Goal: Task Accomplishment & Management: Use online tool/utility

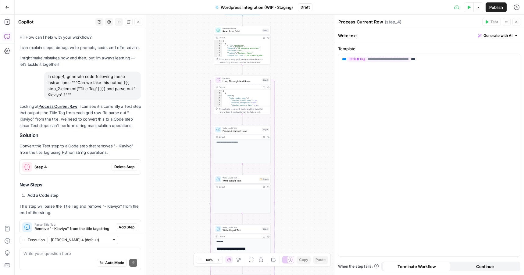
scroll to position [269, 0]
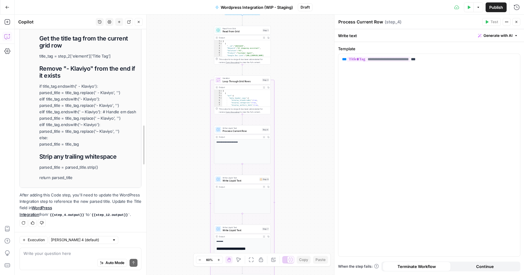
drag, startPoint x: 144, startPoint y: 140, endPoint x: 151, endPoint y: 146, distance: 9.3
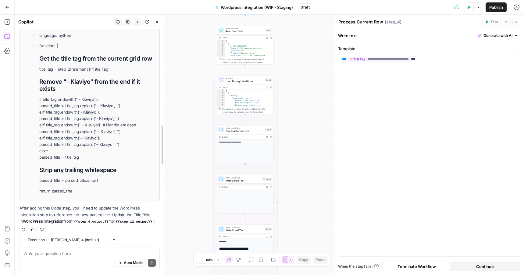
scroll to position [217, 0]
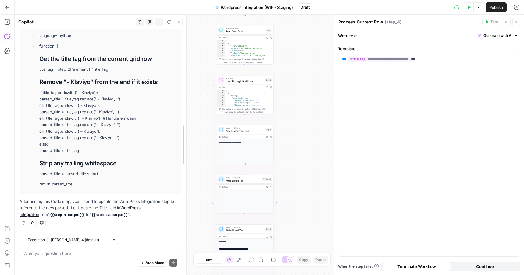
drag, startPoint x: 145, startPoint y: 145, endPoint x: 184, endPoint y: 147, distance: 39.3
click at [123, 122] on p "if title_tag.endswith(' - Klaviyo'): parsed_title = title_tag.replace(' - Klavi…" at bounding box center [108, 122] width 138 height 64
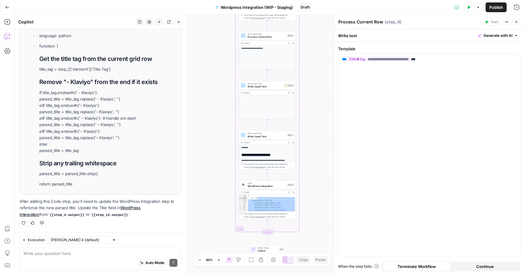
drag, startPoint x: 316, startPoint y: 72, endPoint x: 315, endPoint y: 116, distance: 44.8
click at [315, 116] on div "Workflow Input Settings Inputs Read from Grid Read from Grid Step 1 Output Expa…" at bounding box center [269, 145] width 509 height 260
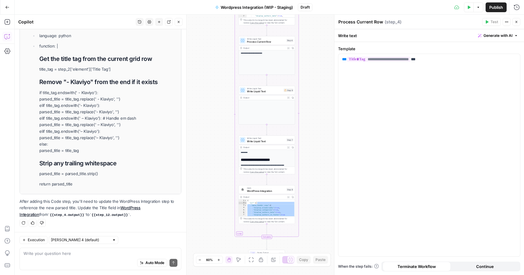
drag, startPoint x: 313, startPoint y: 79, endPoint x: 313, endPoint y: 98, distance: 19.8
click at [313, 98] on div "Workflow Input Settings Inputs Read from Grid Read from Grid Step 1 Output Expa…" at bounding box center [269, 145] width 509 height 260
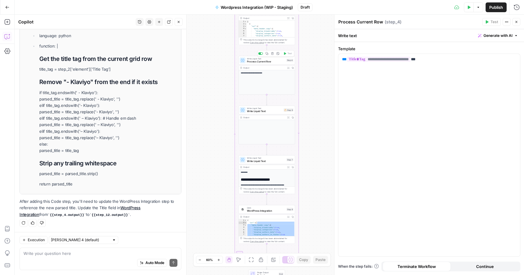
click at [270, 61] on span "Process Current Row" at bounding box center [266, 62] width 38 height 4
drag, startPoint x: 184, startPoint y: 133, endPoint x: 185, endPoint y: 121, distance: 12.2
click at [150, 84] on h1 "Remove "- Klaviyo" from the end if it exists" at bounding box center [108, 82] width 139 height 7
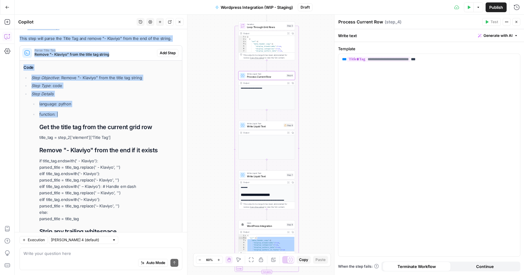
scroll to position [127, 0]
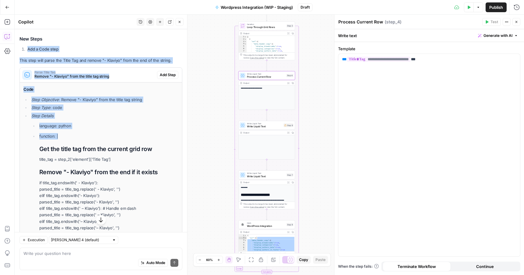
drag, startPoint x: 125, startPoint y: 49, endPoint x: 121, endPoint y: 46, distance: 5.0
click at [121, 46] on div "Looking at Process Current Row , I can see it's currently a Text step that outp…" at bounding box center [100, 135] width 163 height 344
click at [132, 90] on h4 "Code" at bounding box center [100, 89] width 155 height 6
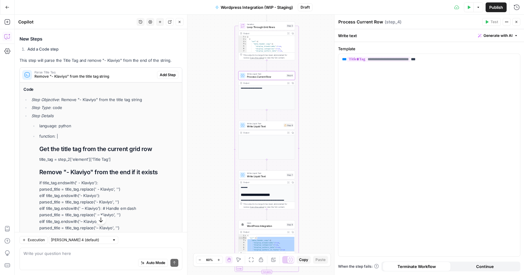
click at [170, 76] on span "Add Step" at bounding box center [168, 74] width 16 height 5
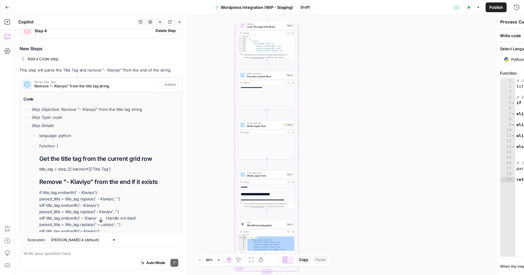
type textarea "Parse Title Tag"
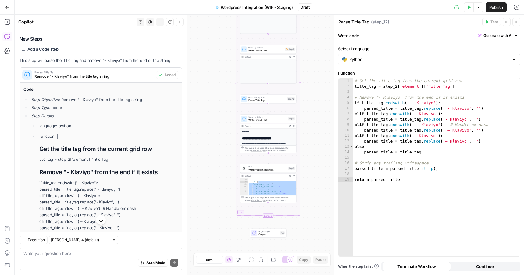
drag, startPoint x: 273, startPoint y: 145, endPoint x: 421, endPoint y: 0, distance: 206.5
drag, startPoint x: 409, startPoint y: 104, endPoint x: 432, endPoint y: 104, distance: 22.8
click at [432, 104] on div "# Get the title tag from the current grid row title_tag = step_2 [ 'element' ] …" at bounding box center [436, 172] width 167 height 189
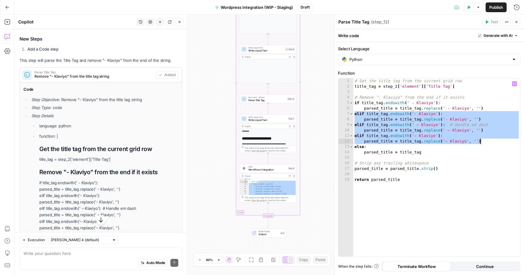
drag, startPoint x: 354, startPoint y: 115, endPoint x: 486, endPoint y: 140, distance: 134.3
click at [486, 140] on div "# Get the title tag from the current grid row title_tag = step_2 [ 'element' ] …" at bounding box center [436, 172] width 167 height 189
type textarea "**********"
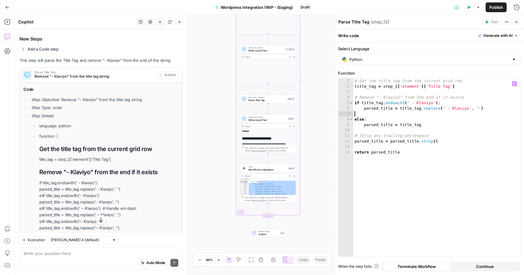
type textarea "**********"
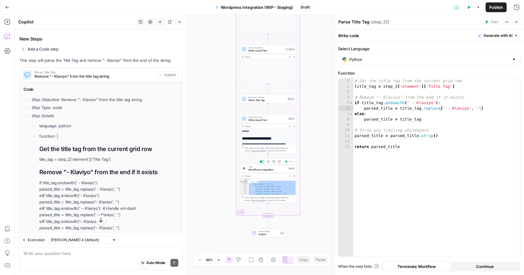
click at [271, 170] on span "WordPress Integration" at bounding box center [267, 170] width 38 height 4
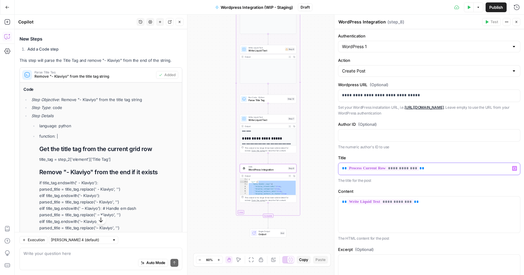
click at [433, 167] on p "**********" at bounding box center [429, 168] width 174 height 6
click at [402, 167] on span "**********" at bounding box center [383, 168] width 72 height 5
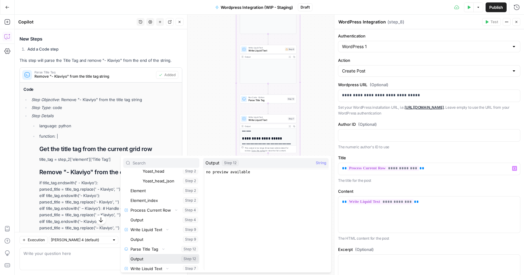
click at [160, 258] on button "Select variable Output" at bounding box center [164, 259] width 70 height 10
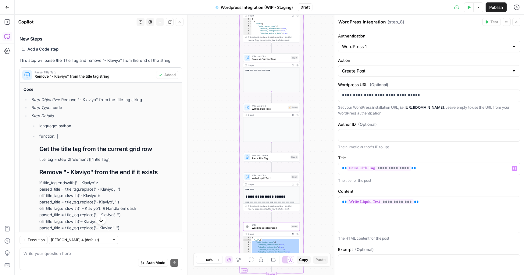
drag, startPoint x: 311, startPoint y: 118, endPoint x: 314, endPoint y: 182, distance: 63.1
click at [314, 184] on div "Workflow Input Settings Inputs Read from Grid Read from Grid Step 1 Output Expa…" at bounding box center [269, 145] width 509 height 260
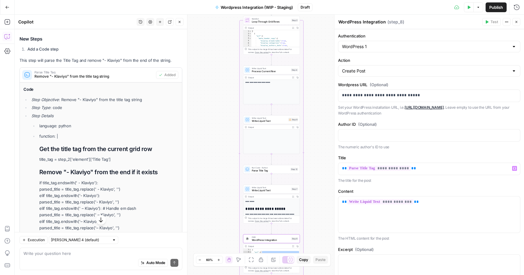
drag, startPoint x: 314, startPoint y: 135, endPoint x: 313, endPoint y: 218, distance: 82.5
click at [313, 214] on div "Workflow Input Settings Inputs Read from Grid Read from Grid Step 1 Output Expa…" at bounding box center [269, 145] width 509 height 260
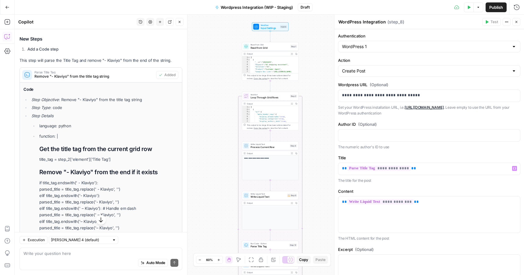
drag, startPoint x: 316, startPoint y: 140, endPoint x: 316, endPoint y: 145, distance: 5.2
click at [316, 145] on div "Workflow Input Settings Inputs Read from Grid Read from Grid Step 1 Output Expa…" at bounding box center [269, 145] width 509 height 260
drag, startPoint x: 316, startPoint y: 144, endPoint x: 314, endPoint y: 61, distance: 83.2
click at [314, 62] on div "Workflow Input Settings Inputs Read from Grid Read from Grid Step 1 Output Expa…" at bounding box center [269, 145] width 509 height 260
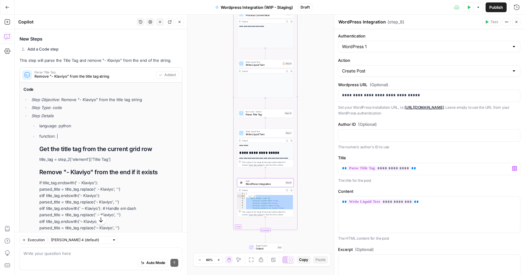
drag, startPoint x: 315, startPoint y: 144, endPoint x: 313, endPoint y: 85, distance: 58.8
click at [313, 84] on div "Workflow Input Settings Inputs Read from Grid Read from Grid Step 1 Output Expa…" at bounding box center [269, 145] width 509 height 260
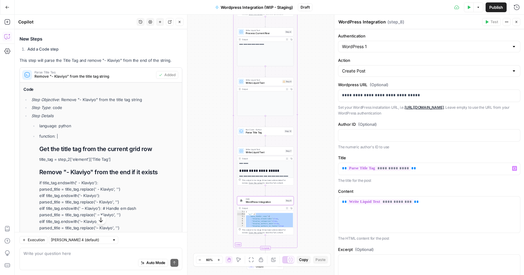
drag, startPoint x: 312, startPoint y: 107, endPoint x: 311, endPoint y: 134, distance: 27.1
click at [312, 145] on div "Workflow Input Settings Inputs Read from Grid Read from Grid Step 1 Output Expa…" at bounding box center [269, 145] width 509 height 260
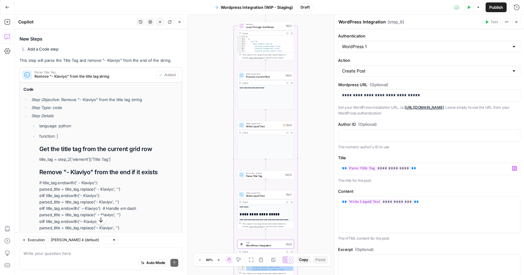
drag, startPoint x: 308, startPoint y: 118, endPoint x: 308, endPoint y: 154, distance: 36.5
click at [308, 153] on div "Workflow Input Settings Inputs Read from Grid Read from Grid Step 1 Output Expa…" at bounding box center [269, 145] width 509 height 260
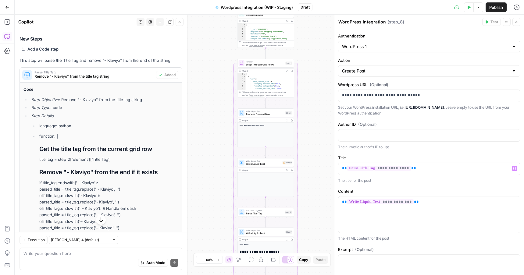
drag, startPoint x: 305, startPoint y: 92, endPoint x: 307, endPoint y: 144, distance: 52.1
click at [307, 145] on div "Workflow Input Settings Inputs Read from Grid Read from Grid Step 1 Output Expa…" at bounding box center [269, 145] width 509 height 260
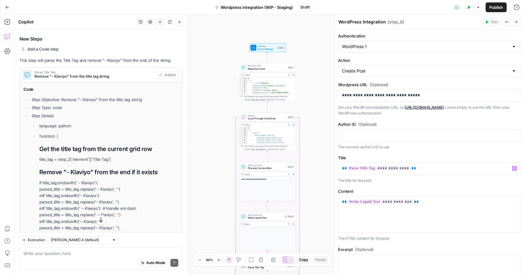
drag, startPoint x: 305, startPoint y: 83, endPoint x: 304, endPoint y: 115, distance: 32.9
click at [304, 115] on div "Workflow Input Settings Inputs Read from Grid Read from Grid Step 1 Output Expa…" at bounding box center [269, 145] width 509 height 260
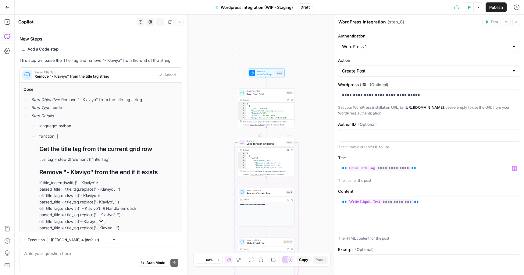
click at [282, 151] on div "Output" at bounding box center [264, 149] width 42 height 3
click at [517, 20] on icon "button" at bounding box center [516, 22] width 4 height 4
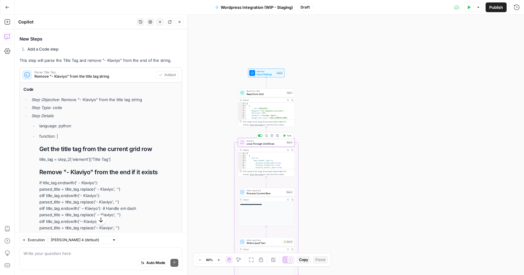
click at [285, 134] on icon "button" at bounding box center [284, 135] width 3 height 3
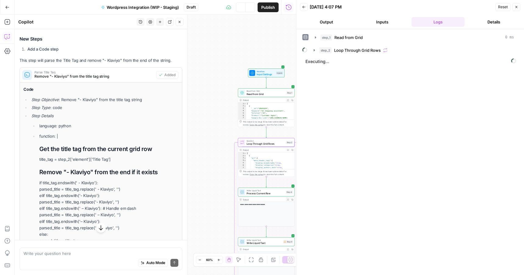
scroll to position [25, 0]
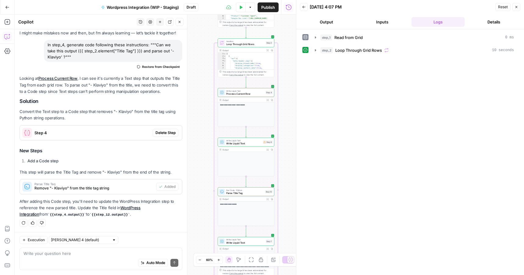
drag, startPoint x: 285, startPoint y: 29, endPoint x: 282, endPoint y: 76, distance: 47.0
click at [282, 76] on div "Workflow Input Settings Inputs Read from Grid Read from Grid Step 1 Output Expa…" at bounding box center [155, 145] width 281 height 260
click at [263, 35] on icon "button" at bounding box center [264, 36] width 2 height 3
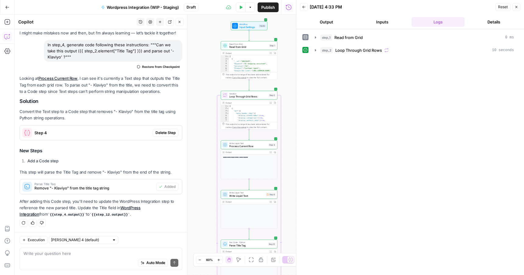
click at [178, 23] on icon "button" at bounding box center [180, 22] width 4 height 4
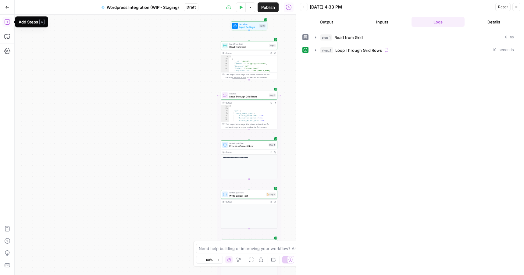
click at [7, 23] on icon "button" at bounding box center [6, 21] width 5 height 5
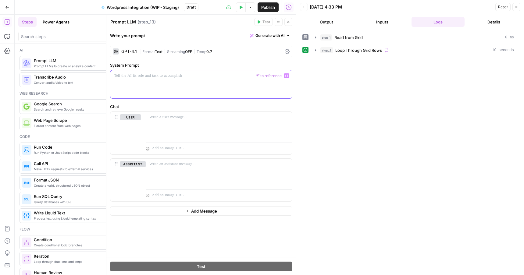
click at [232, 73] on p at bounding box center [201, 76] width 174 height 6
click at [286, 76] on icon "button" at bounding box center [286, 75] width 3 height 3
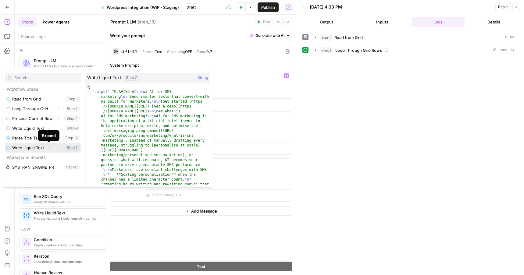
click at [52, 147] on button "Expand" at bounding box center [49, 148] width 8 height 8
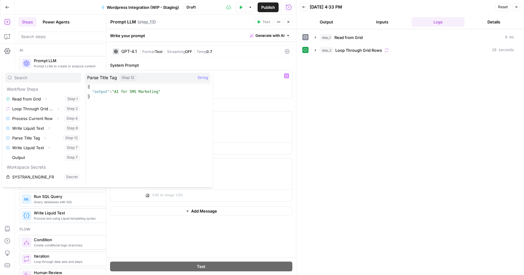
type textarea "**********"
click at [118, 91] on div "{ "output" : "AI for SMS Marketing" }" at bounding box center [148, 139] width 124 height 110
click at [240, 96] on div "**********" at bounding box center [201, 84] width 182 height 28
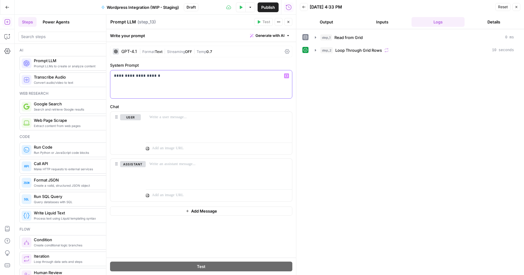
click at [288, 78] on button "Variables Menu" at bounding box center [286, 75] width 5 height 5
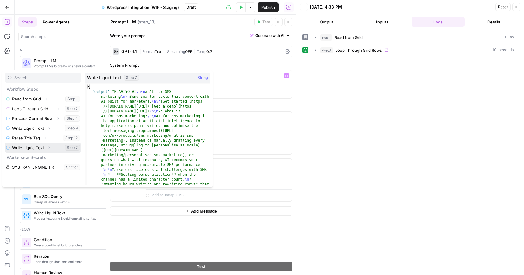
click at [36, 150] on button "Select variable Write Liquid Text" at bounding box center [43, 148] width 76 height 10
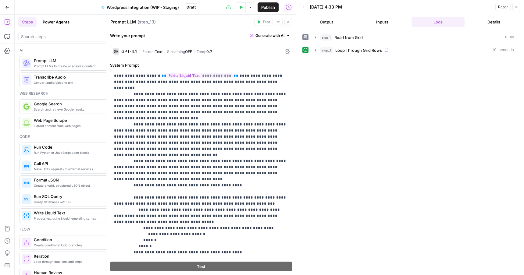
click at [515, 8] on icon "button" at bounding box center [516, 7] width 4 height 4
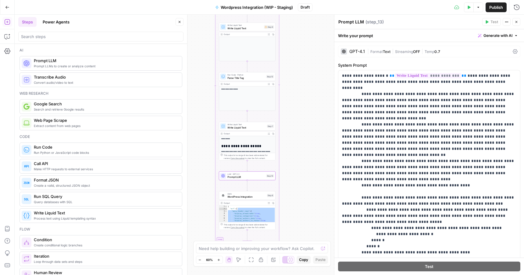
drag, startPoint x: 325, startPoint y: 58, endPoint x: 318, endPoint y: 132, distance: 74.3
click at [318, 132] on div "Workflow Input Settings Inputs Read from Grid Read from Grid Step 1 Output Expa…" at bounding box center [269, 145] width 509 height 260
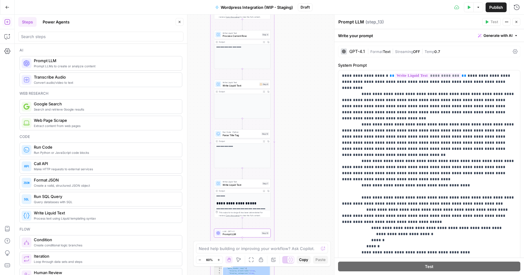
drag, startPoint x: 308, startPoint y: 77, endPoint x: 319, endPoint y: 159, distance: 83.0
click at [319, 159] on div "Workflow Input Settings Inputs Read from Grid Read from Grid Step 1 Output Expa…" at bounding box center [269, 145] width 509 height 260
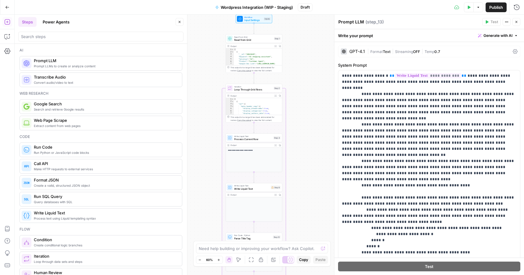
drag, startPoint x: 306, startPoint y: 102, endPoint x: 306, endPoint y: 127, distance: 24.4
click at [306, 127] on div "Workflow Input Settings Inputs Read from Grid Read from Grid Step 1 Output Expa…" at bounding box center [269, 145] width 509 height 260
click at [256, 90] on span "Loop Through Grid Rows" at bounding box center [253, 91] width 38 height 4
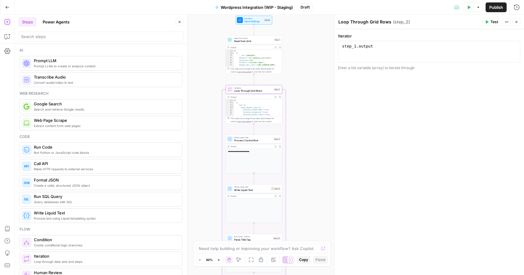
type textarea "********"
click at [256, 107] on div "[ { "acf" : { "meta_header_copy" : { "display_breadcrumbs" : true , "display_ca…" at bounding box center [258, 110] width 48 height 22
click at [259, 90] on span "Loop Through Grid Rows" at bounding box center [253, 91] width 38 height 4
click at [504, 22] on icon "button" at bounding box center [506, 22] width 4 height 4
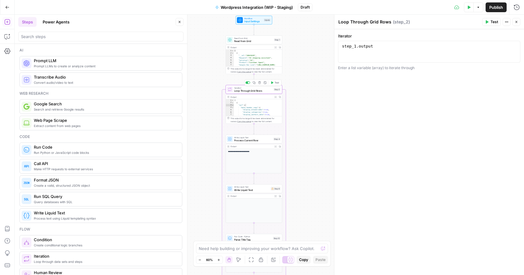
click at [270, 91] on span "Loop Through Grid Rows" at bounding box center [253, 91] width 38 height 4
type textarea "**********"
click at [255, 59] on div "[ { "__id" : "10641629" , "Keyword" : "AI shopping assistant" , "Solution" : "A…" at bounding box center [258, 64] width 48 height 29
click at [262, 37] on span "Read from Grid" at bounding box center [253, 38] width 38 height 3
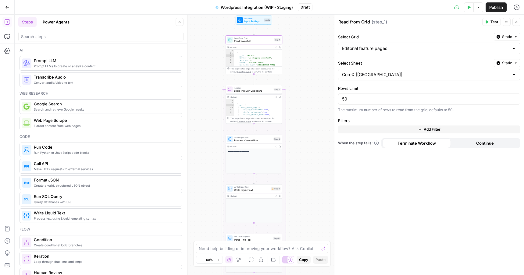
click at [381, 103] on div "50" at bounding box center [429, 99] width 182 height 12
type input "5"
type input "2"
click at [409, 162] on div "Select Grid Static Editorial feature pages Select Sheet Static CoreX [[GEOGRAPH…" at bounding box center [428, 152] width 189 height 246
click at [488, 23] on button "Test" at bounding box center [491, 22] width 19 height 8
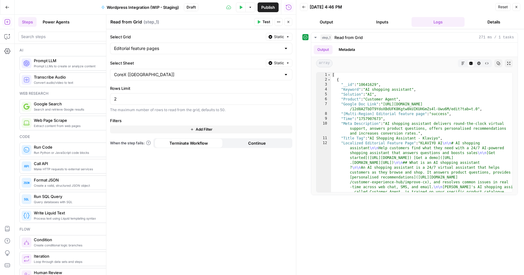
click at [517, 5] on icon "button" at bounding box center [516, 7] width 4 height 4
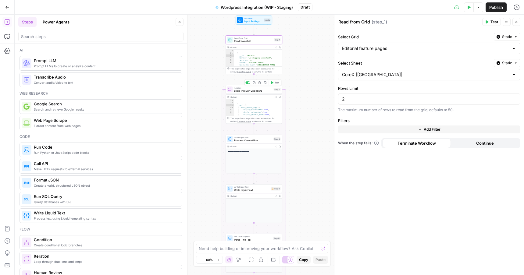
click at [261, 90] on span "Loop Through Grid Rows" at bounding box center [253, 91] width 38 height 4
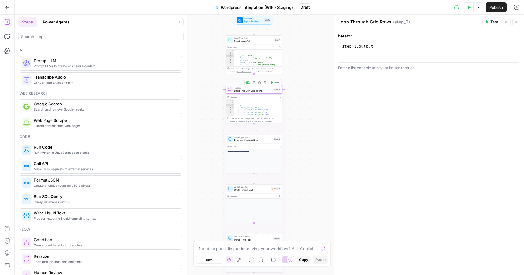
click at [273, 83] on icon "button" at bounding box center [272, 82] width 2 height 3
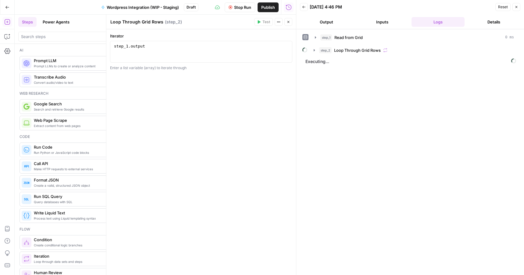
click at [483, 20] on button "Details" at bounding box center [493, 22] width 53 height 10
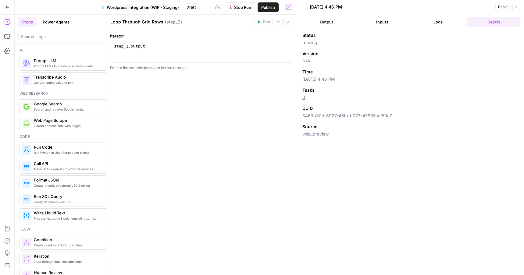
click at [440, 22] on button "Logs" at bounding box center [437, 22] width 53 height 10
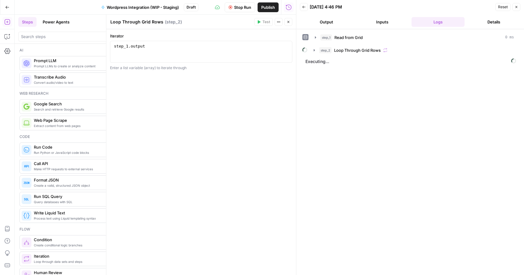
click at [383, 20] on button "Inputs" at bounding box center [381, 22] width 53 height 10
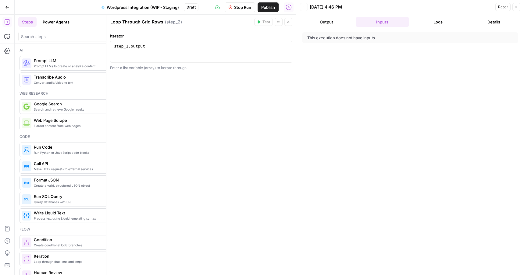
click at [331, 21] on button "Output" at bounding box center [326, 22] width 53 height 10
click at [433, 21] on button "Logs" at bounding box center [437, 22] width 53 height 10
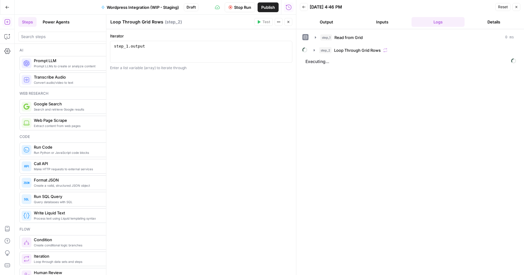
click at [279, 117] on div "Iterator 1 step_1 . output XXXXXXXXXXXXXXXXXXXXXXXXXXXXXXXXXXXXXXXXXXXXXXXXXXXX…" at bounding box center [200, 152] width 189 height 246
click at [289, 21] on icon "button" at bounding box center [288, 22] width 2 height 2
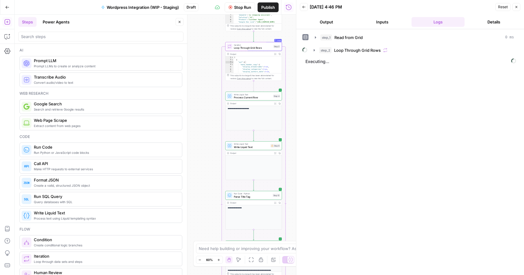
drag, startPoint x: 206, startPoint y: 192, endPoint x: 206, endPoint y: 149, distance: 42.9
click at [206, 149] on div "**********" at bounding box center [155, 145] width 281 height 260
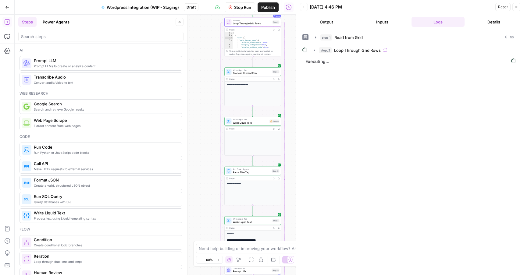
drag, startPoint x: 212, startPoint y: 177, endPoint x: 211, endPoint y: 150, distance: 26.5
click at [211, 150] on div "**********" at bounding box center [155, 145] width 281 height 260
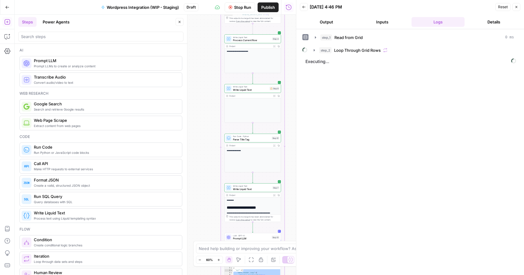
drag, startPoint x: 213, startPoint y: 196, endPoint x: 213, endPoint y: 165, distance: 31.1
click at [213, 165] on div "**********" at bounding box center [155, 145] width 281 height 260
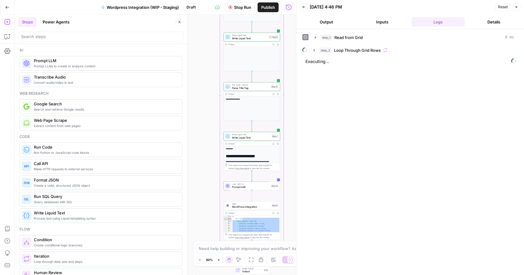
drag, startPoint x: 214, startPoint y: 205, endPoint x: 213, endPoint y: 153, distance: 51.2
click at [213, 153] on div "**********" at bounding box center [155, 145] width 281 height 260
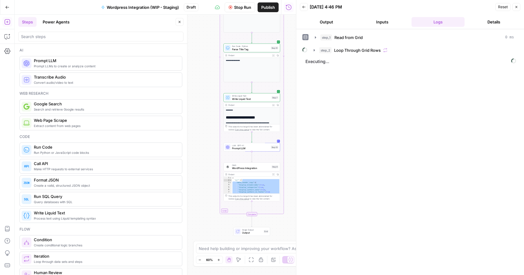
drag, startPoint x: 213, startPoint y: 203, endPoint x: 213, endPoint y: 164, distance: 39.0
click at [213, 164] on div "**********" at bounding box center [155, 145] width 281 height 260
click at [262, 148] on span "Prompt LLM" at bounding box center [250, 148] width 37 height 4
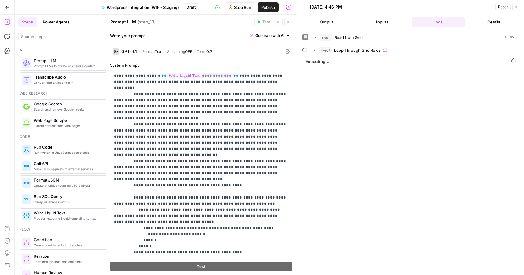
click at [287, 51] on icon at bounding box center [286, 51] width 5 height 5
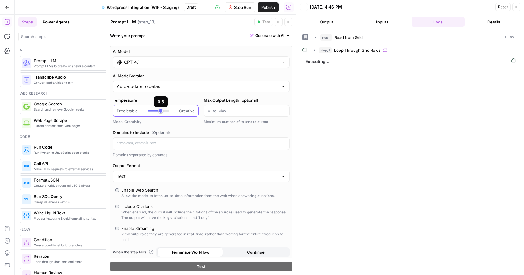
type input "***"
drag, startPoint x: 164, startPoint y: 113, endPoint x: 153, endPoint y: 113, distance: 10.4
click at [153, 113] on div at bounding box center [158, 111] width 22 height 6
click at [261, 176] on input "Output Format" at bounding box center [197, 176] width 161 height 6
type input "Text"
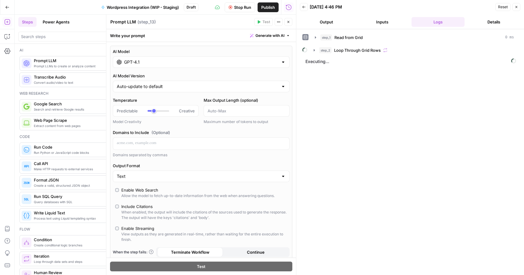
click at [262, 160] on div "AI Model GPT-4.1 AI Model Version Auto-update to default Temperature Predictabl…" at bounding box center [201, 160] width 182 height 229
click at [283, 85] on div at bounding box center [282, 86] width 5 height 6
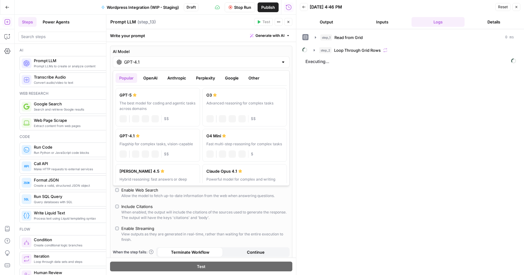
click at [284, 63] on div at bounding box center [282, 62] width 5 height 6
type input "Auto-update to default"
click at [251, 140] on label "O4 Mini Fast multi-step reasoning for complex tasks chat Vision Capabilities JS…" at bounding box center [244, 145] width 84 height 33
type input "O4 Mini"
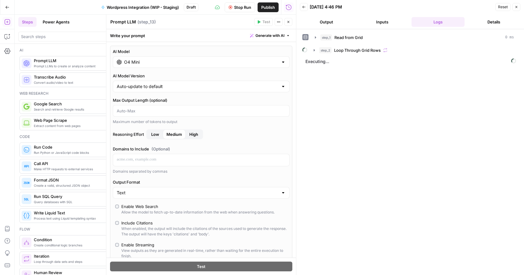
click at [242, 7] on span "Stop Run" at bounding box center [242, 7] width 17 height 6
click at [288, 24] on button "Close" at bounding box center [288, 22] width 8 height 8
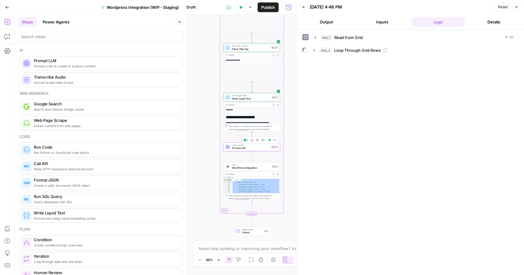
click at [256, 148] on span "Prompt LLM" at bounding box center [250, 148] width 37 height 4
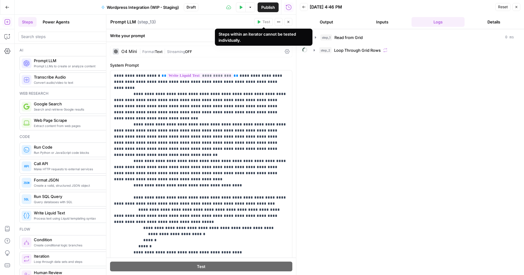
click at [286, 21] on button "Close" at bounding box center [288, 22] width 8 height 8
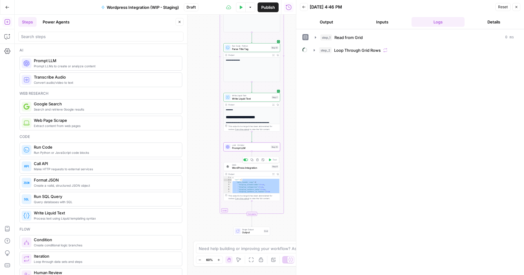
click at [254, 170] on span "WordPress Integration" at bounding box center [251, 168] width 38 height 4
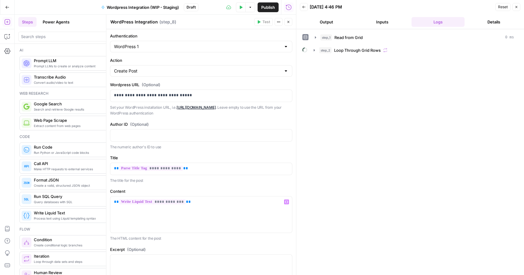
click at [213, 252] on label "Excerpt (Optional)" at bounding box center [201, 249] width 182 height 6
click at [519, 8] on button "Close" at bounding box center [516, 7] width 8 height 8
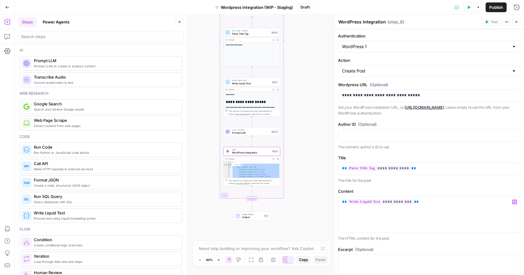
drag, startPoint x: 361, startPoint y: 158, endPoint x: 359, endPoint y: 230, distance: 71.9
click at [0, 0] on form "**********" at bounding box center [0, 0] width 0 height 0
click at [416, 217] on div "**********" at bounding box center [429, 214] width 182 height 36
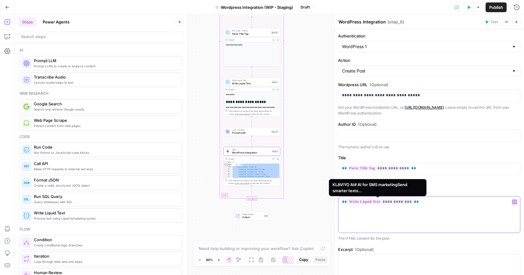
click at [400, 201] on span "**********" at bounding box center [380, 201] width 66 height 5
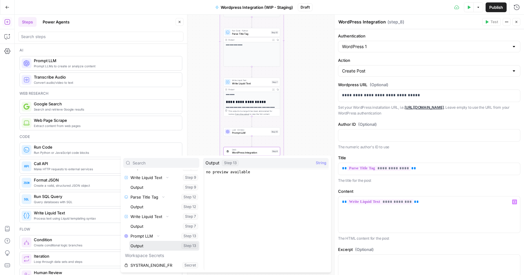
click at [155, 246] on button "Select variable Output" at bounding box center [164, 246] width 70 height 10
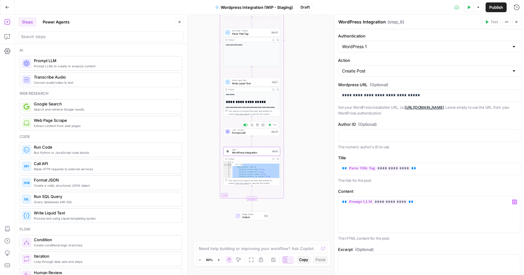
click at [256, 132] on span "Prompt LLM" at bounding box center [250, 133] width 37 height 4
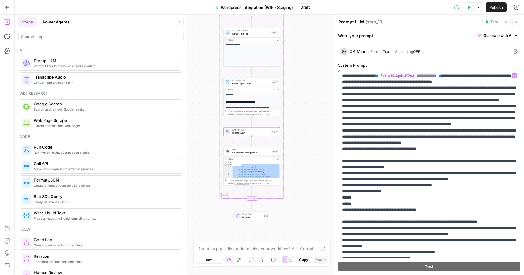
drag, startPoint x: 466, startPoint y: 250, endPoint x: 470, endPoint y: 228, distance: 22.6
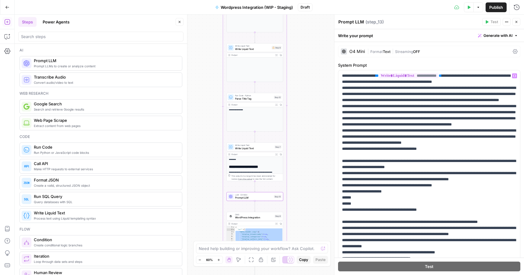
drag, startPoint x: 302, startPoint y: 44, endPoint x: 305, endPoint y: 110, distance: 65.9
click at [305, 110] on div "**********" at bounding box center [269, 145] width 509 height 260
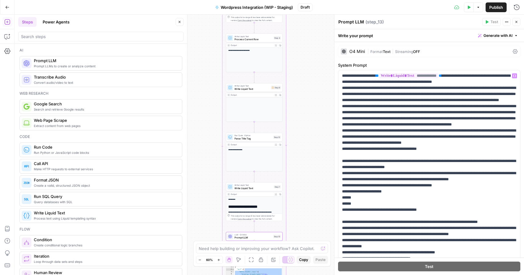
drag, startPoint x: 304, startPoint y: 67, endPoint x: 301, endPoint y: 152, distance: 84.4
click at [301, 152] on div "**********" at bounding box center [269, 145] width 509 height 260
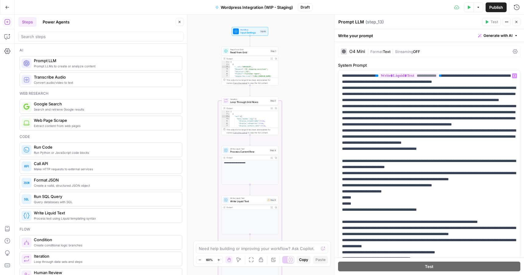
drag, startPoint x: 298, startPoint y: 91, endPoint x: 298, endPoint y: 165, distance: 74.3
click at [298, 165] on div "**********" at bounding box center [269, 145] width 509 height 260
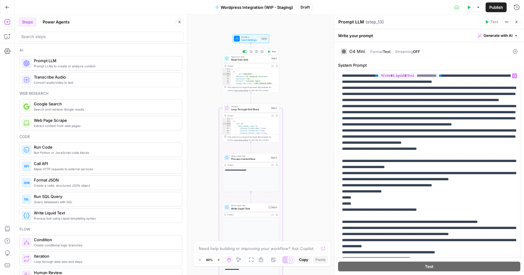
click at [254, 58] on span "Read from Grid" at bounding box center [250, 60] width 38 height 4
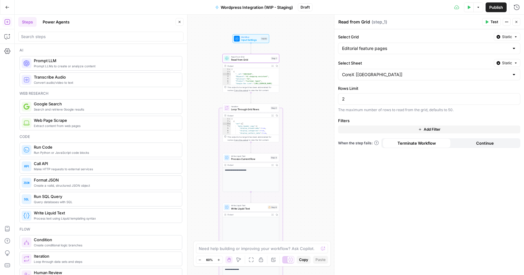
click at [249, 108] on span "Loop Through Grid Rows" at bounding box center [250, 110] width 38 height 4
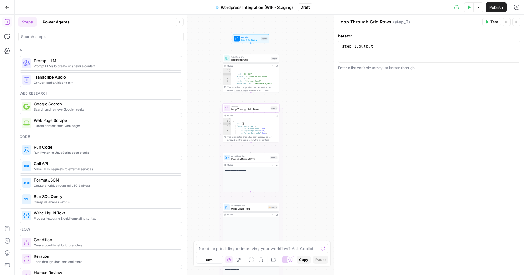
click at [256, 127] on div "[ { "acf" : { "meta_header_copy" : { "display_breadcrumbs" : true , "display_ca…" at bounding box center [255, 129] width 48 height 22
drag, startPoint x: 268, startPoint y: 131, endPoint x: 267, endPoint y: 164, distance: 32.3
click at [267, 164] on div "**********" at bounding box center [374, 112] width 305 height 156
type textarea "* *"
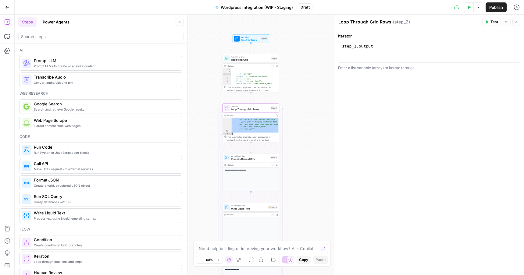
click at [299, 53] on div "**********" at bounding box center [269, 145] width 509 height 260
click at [269, 103] on button "Test" at bounding box center [271, 101] width 11 height 5
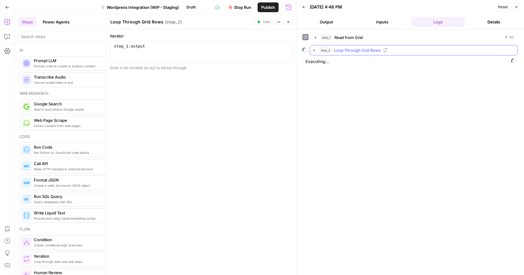
click at [315, 51] on icon "button" at bounding box center [314, 50] width 5 height 5
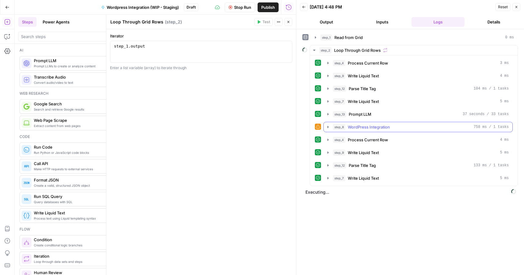
click at [326, 128] on icon "button" at bounding box center [327, 127] width 5 height 5
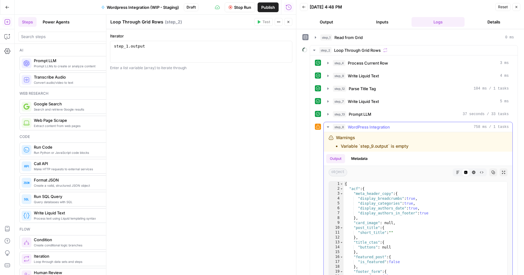
click at [327, 128] on icon "button" at bounding box center [327, 127] width 5 height 5
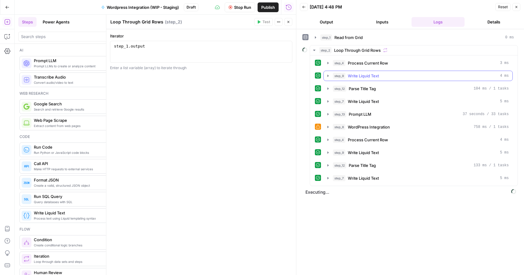
click at [328, 78] on icon "button" at bounding box center [327, 75] width 5 height 5
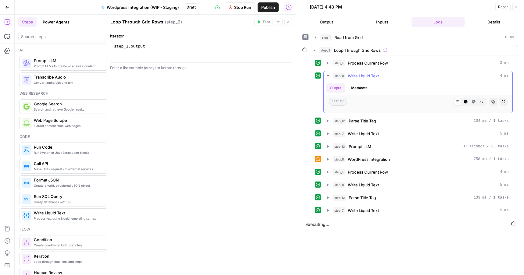
click at [328, 77] on icon "button" at bounding box center [327, 75] width 5 height 5
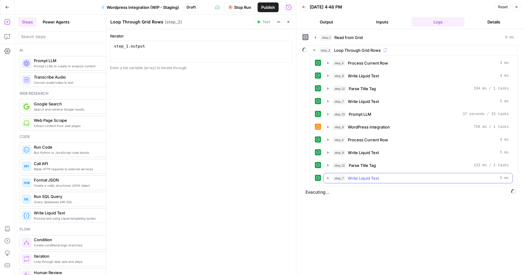
click at [326, 179] on icon "button" at bounding box center [327, 178] width 5 height 5
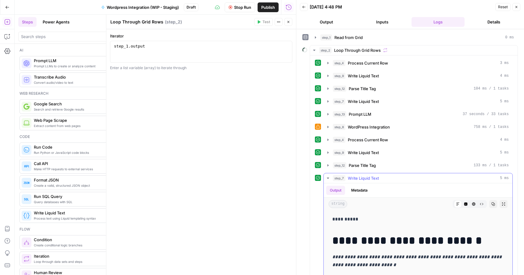
click at [365, 192] on button "Metadata" at bounding box center [359, 190] width 24 height 9
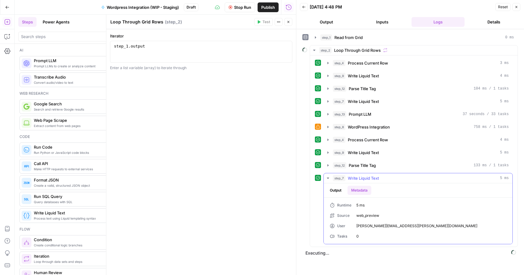
click at [335, 189] on button "Output" at bounding box center [335, 190] width 19 height 9
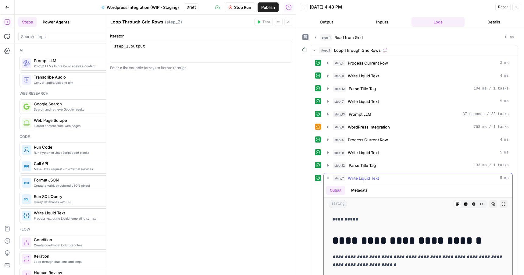
click at [329, 176] on icon "button" at bounding box center [327, 178] width 5 height 5
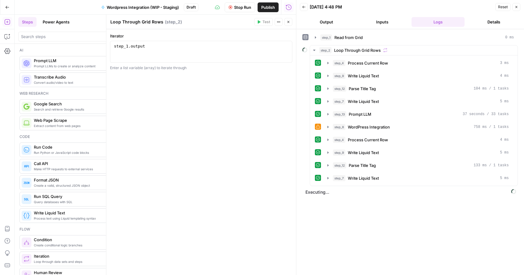
click at [329, 226] on div "step_1 Read from Grid 0 ms step_2 Loop Through Grid Rows step_4 Process Current…" at bounding box center [409, 152] width 215 height 240
click at [328, 114] on icon "button" at bounding box center [327, 114] width 1 height 2
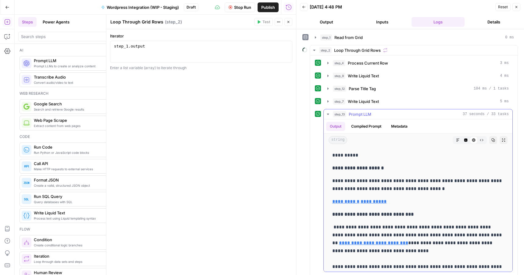
click at [364, 178] on p "**********" at bounding box center [417, 185] width 171 height 16
click at [374, 126] on button "Compiled Prompt" at bounding box center [365, 126] width 37 height 9
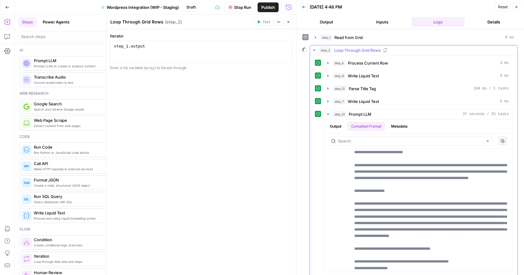
drag, startPoint x: 406, startPoint y: 191, endPoint x: 389, endPoint y: 272, distance: 82.7
click at [389, 272] on div "**********" at bounding box center [414, 197] width 198 height 278
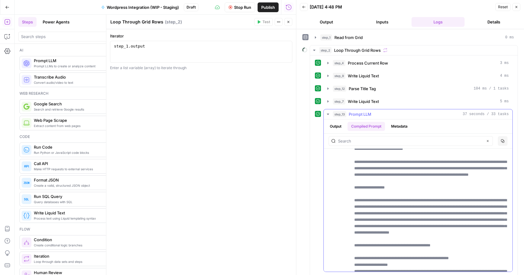
click at [400, 129] on button "Metadata" at bounding box center [399, 126] width 24 height 9
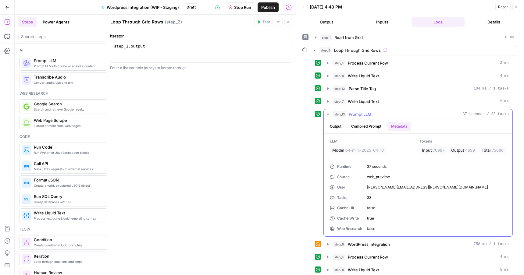
scroll to position [0, 0]
click at [342, 128] on button "Output" at bounding box center [335, 126] width 19 height 9
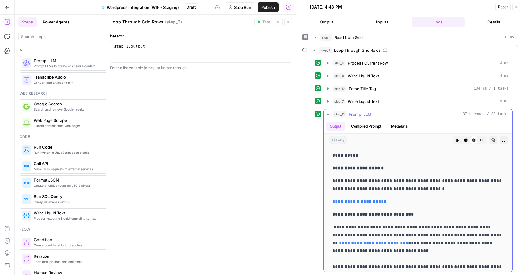
click at [379, 166] on strong "**********" at bounding box center [357, 168] width 51 height 5
click at [481, 139] on icon "button" at bounding box center [481, 140] width 4 height 4
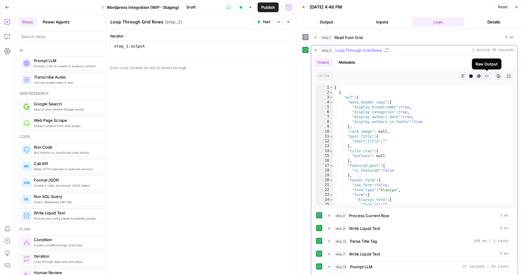
click at [486, 76] on icon "button" at bounding box center [487, 76] width 4 height 4
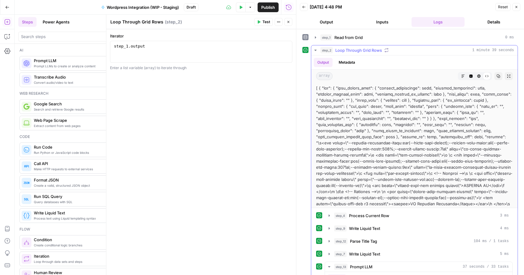
click at [464, 76] on icon "button" at bounding box center [463, 76] width 4 height 4
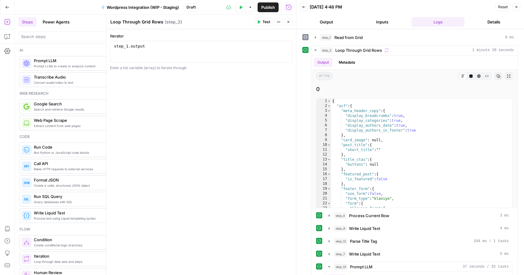
click at [289, 24] on button "Close" at bounding box center [288, 22] width 8 height 8
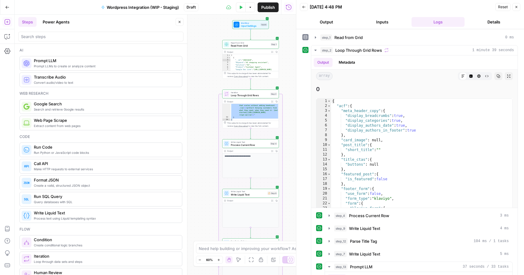
drag, startPoint x: 285, startPoint y: 168, endPoint x: 284, endPoint y: 104, distance: 64.0
click at [284, 104] on div "**********" at bounding box center [155, 145] width 281 height 260
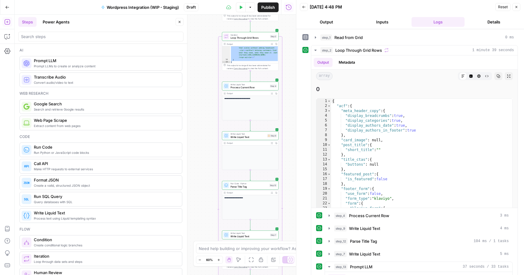
drag, startPoint x: 276, startPoint y: 168, endPoint x: 277, endPoint y: 125, distance: 43.6
click at [277, 125] on div "**********" at bounding box center [155, 145] width 281 height 260
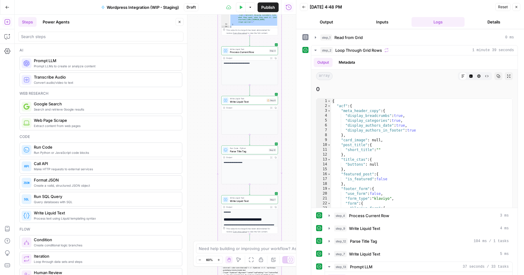
drag, startPoint x: 290, startPoint y: 185, endPoint x: 293, endPoint y: 113, distance: 71.6
click at [293, 113] on body "**********" at bounding box center [262, 137] width 524 height 275
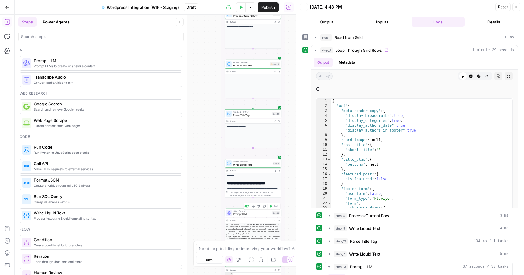
click at [258, 213] on span "Prompt LLM" at bounding box center [251, 214] width 37 height 4
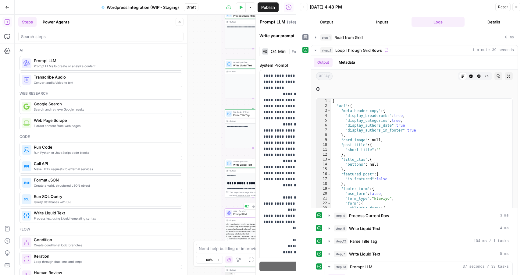
click at [258, 213] on div "**********" at bounding box center [201, 145] width 190 height 260
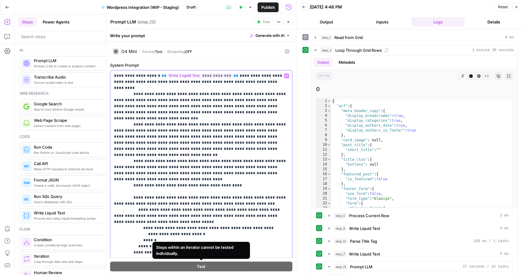
drag, startPoint x: 241, startPoint y: 247, endPoint x: 244, endPoint y: 249, distance: 4.0
click at [244, 249] on body "**********" at bounding box center [262, 137] width 524 height 275
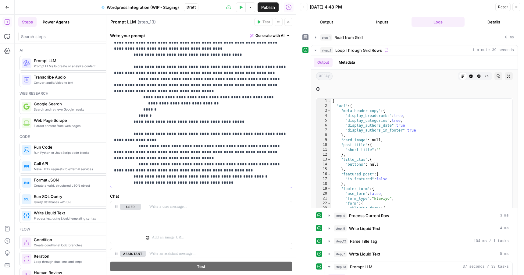
drag, startPoint x: 225, startPoint y: 153, endPoint x: 232, endPoint y: 208, distance: 55.5
click at [0, 0] on form "**********" at bounding box center [0, 0] width 0 height 0
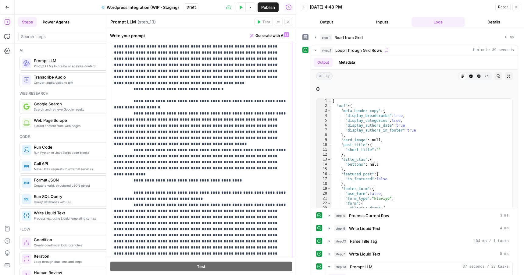
scroll to position [2658, 0]
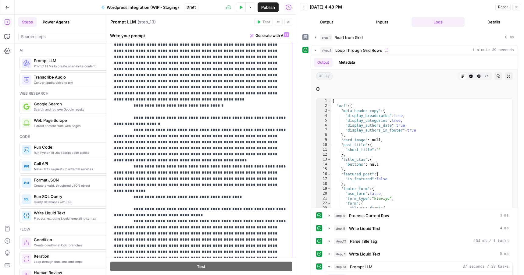
drag, startPoint x: 248, startPoint y: 131, endPoint x: 277, endPoint y: 36, distance: 99.1
click at [277, 36] on div "**********" at bounding box center [200, 152] width 189 height 246
drag, startPoint x: 132, startPoint y: 69, endPoint x: 136, endPoint y: 117, distance: 48.9
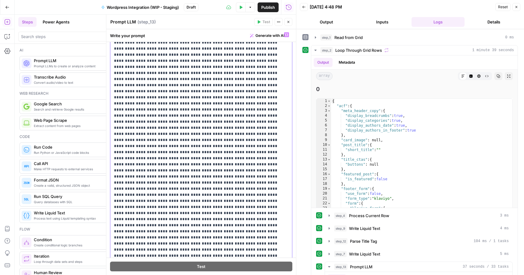
scroll to position [4858, 0]
drag, startPoint x: 270, startPoint y: 114, endPoint x: 238, endPoint y: 74, distance: 50.8
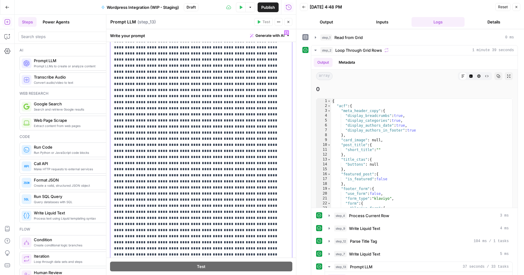
scroll to position [4985, 0]
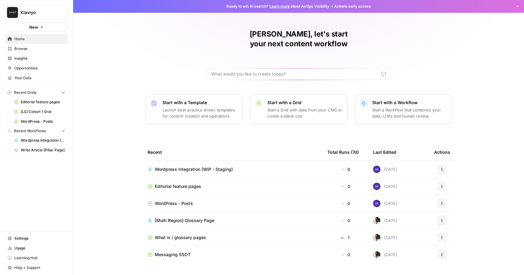
click at [42, 105] on link "Editorial feature pages" at bounding box center [39, 102] width 57 height 10
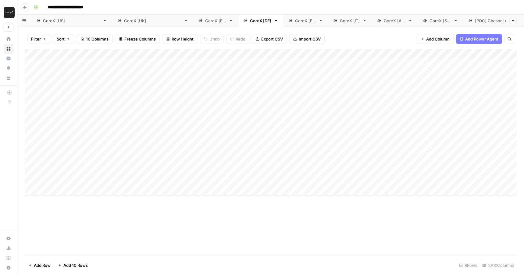
click at [436, 69] on div "Add Column" at bounding box center [271, 122] width 492 height 147
click at [381, 65] on div "Add Column" at bounding box center [271, 122] width 492 height 147
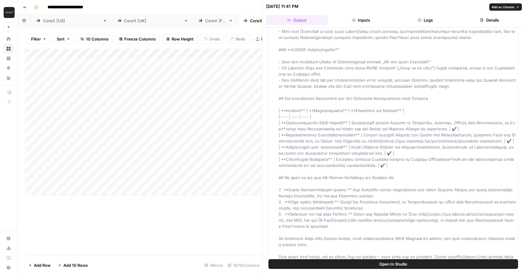
scroll to position [380, 0]
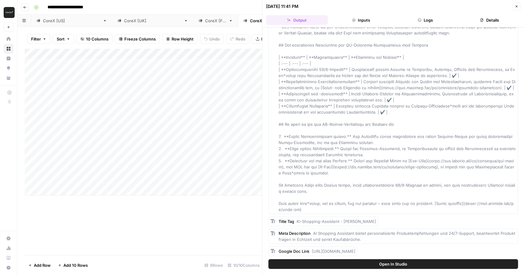
drag, startPoint x: 309, startPoint y: 213, endPoint x: 320, endPoint y: 183, distance: 32.2
click at [218, 211] on div "Add Column" at bounding box center [143, 152] width 237 height 206
click at [256, 63] on div "Add Column" at bounding box center [143, 122] width 237 height 147
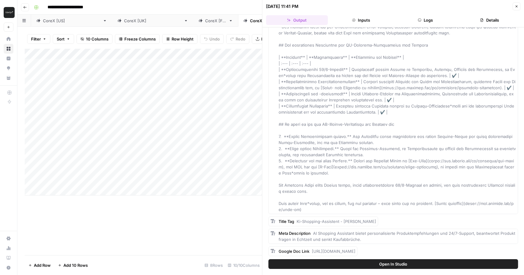
click at [256, 63] on div "Add Column" at bounding box center [143, 122] width 237 height 147
click at [256, 63] on input "**********" at bounding box center [293, 65] width 97 height 7
click at [515, 10] on button "Close" at bounding box center [516, 6] width 8 height 8
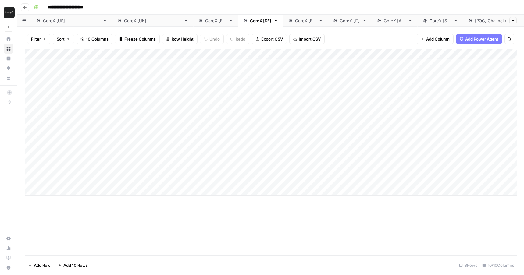
click at [357, 64] on div "Add Column" at bounding box center [271, 122] width 492 height 147
